Goal: Information Seeking & Learning: Learn about a topic

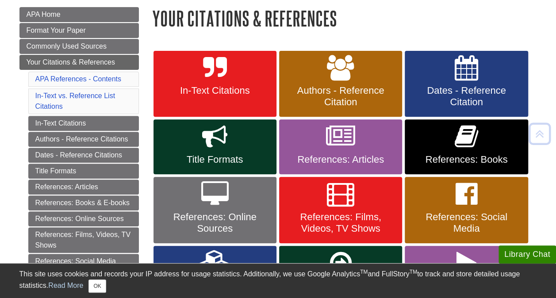
scroll to position [126, 0]
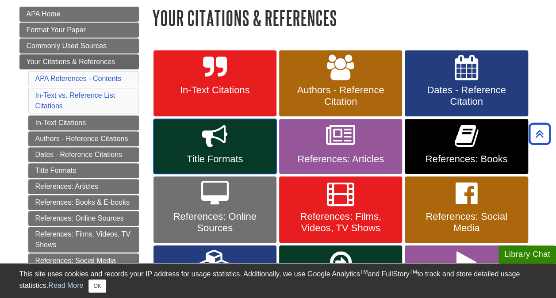
click at [222, 148] on icon at bounding box center [215, 136] width 26 height 26
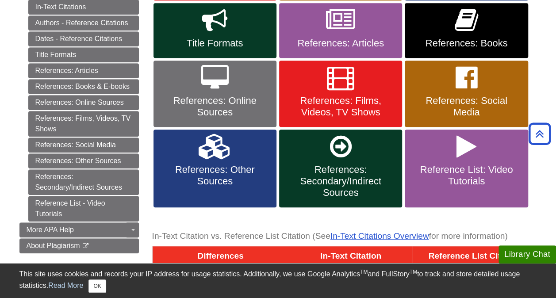
scroll to position [252, 0]
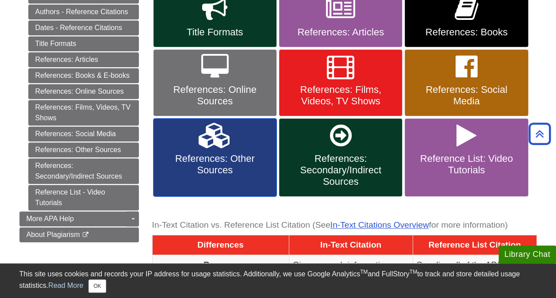
click at [231, 145] on link "References: Other Sources" at bounding box center [214, 157] width 123 height 78
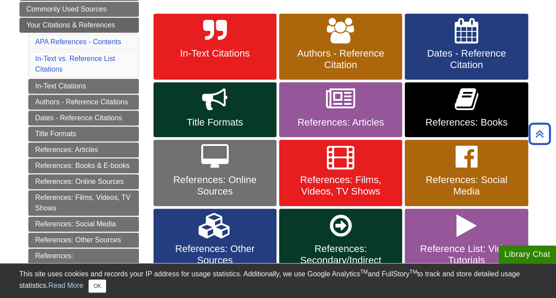
scroll to position [150, 0]
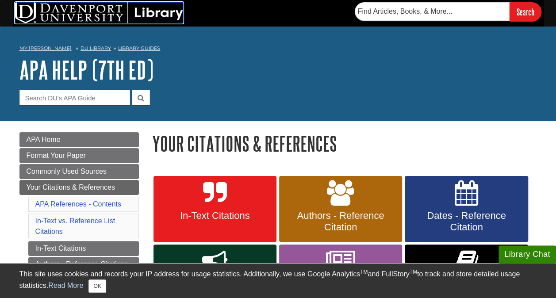
click at [42, 7] on img at bounding box center [99, 12] width 168 height 21
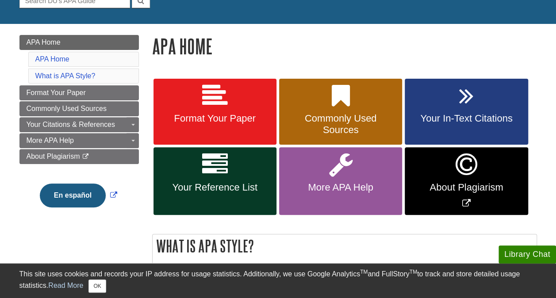
scroll to position [105, 0]
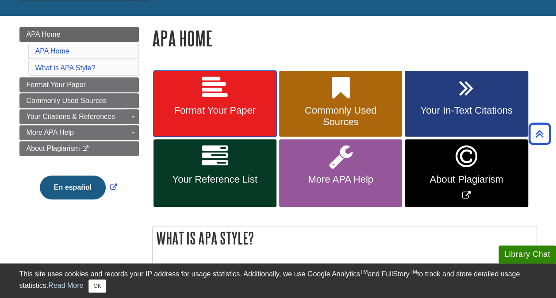
click at [216, 107] on span "Format Your Paper" at bounding box center [215, 110] width 110 height 11
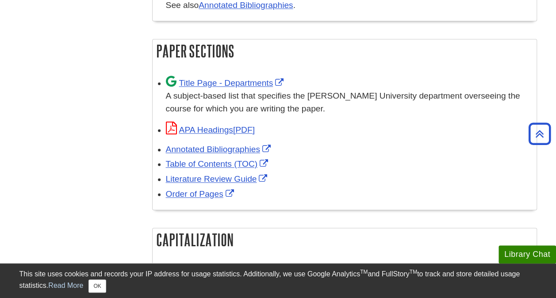
scroll to position [554, 0]
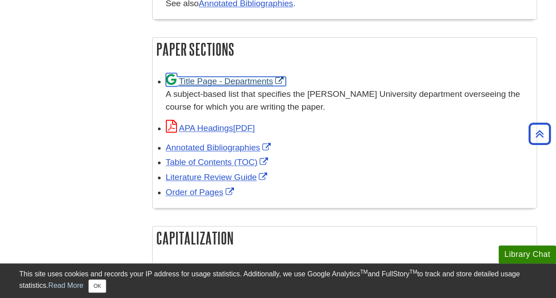
click at [245, 80] on link "Title Page - Departments" at bounding box center [226, 80] width 120 height 9
